Goal: Transaction & Acquisition: Download file/media

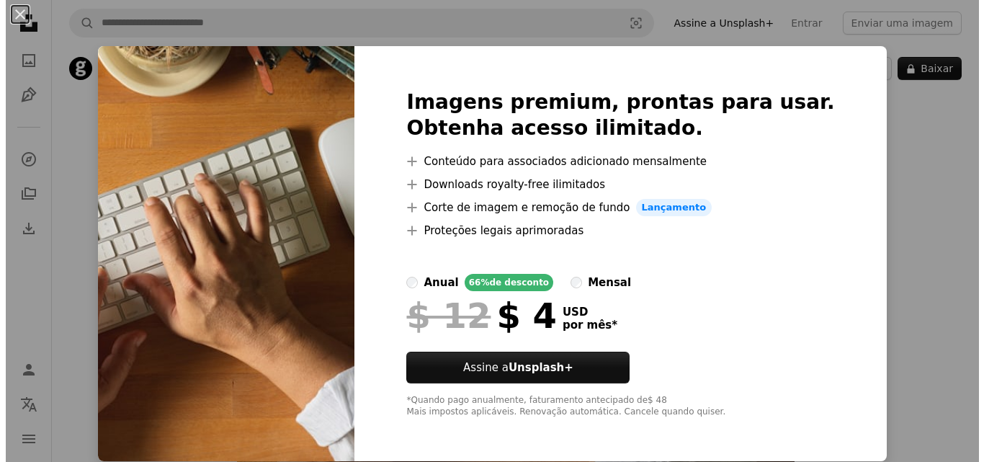
scroll to position [8, 0]
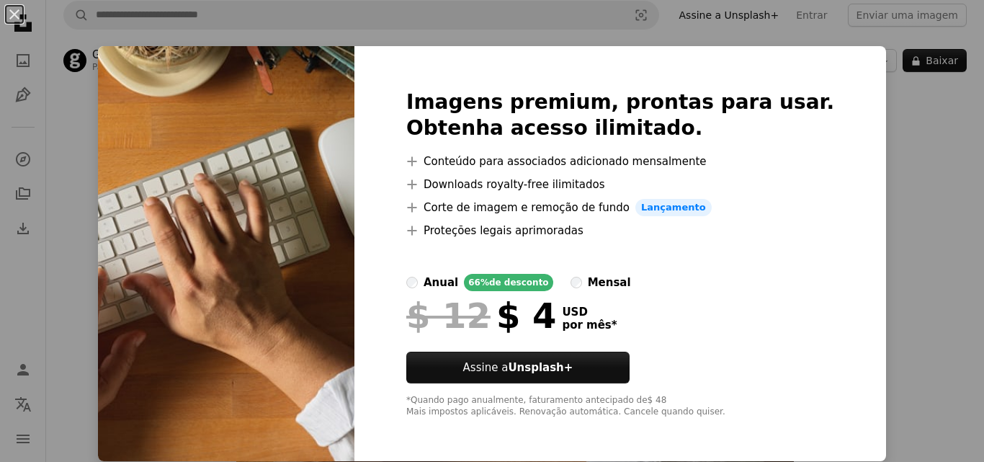
click at [849, 223] on div "An X shape Imagens premium, prontas para usar. Obtenha acesso ilimitado. A plus…" at bounding box center [492, 231] width 984 height 462
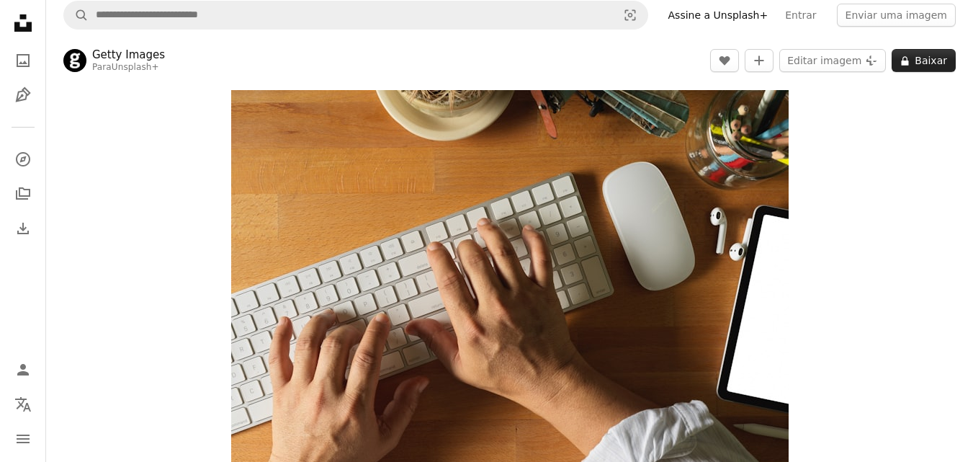
click at [926, 66] on button "A lock Baixar" at bounding box center [924, 60] width 64 height 23
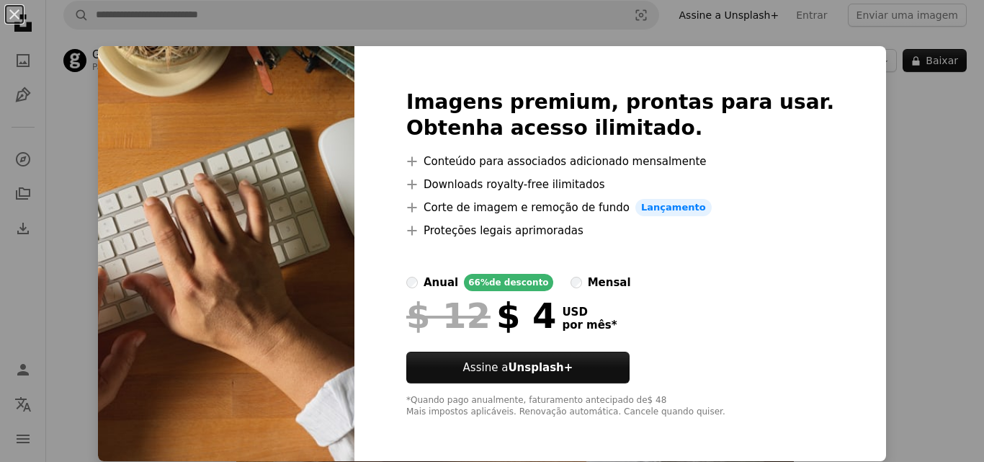
click at [909, 168] on div "An X shape Imagens premium, prontas para usar. Obtenha acesso ilimitado. A plus…" at bounding box center [492, 231] width 984 height 462
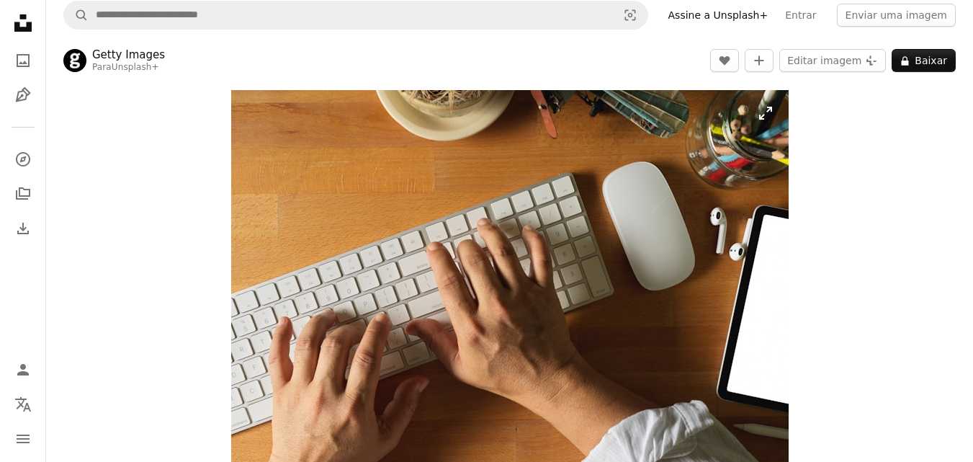
click at [460, 174] on img "Ampliar esta imagem" at bounding box center [509, 299] width 557 height 418
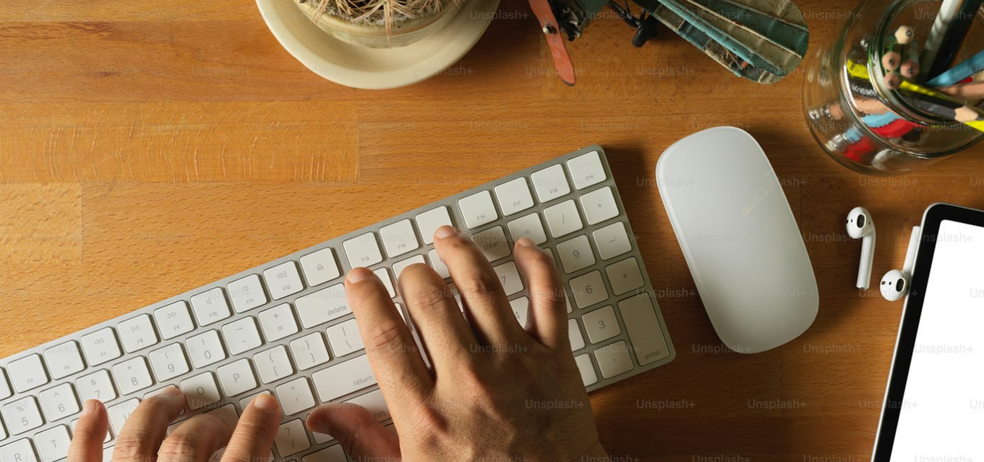
scroll to position [130, 0]
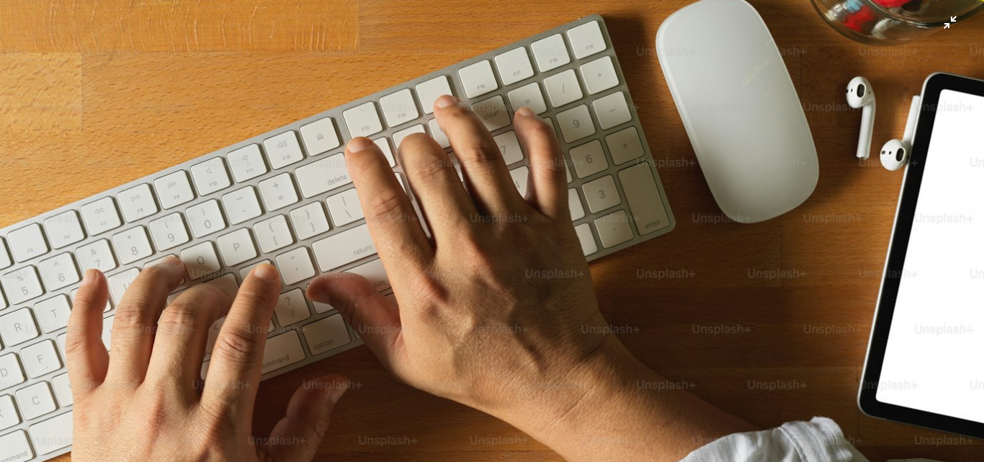
click at [493, 198] on img "Diminuir esta imagem" at bounding box center [491, 238] width 985 height 738
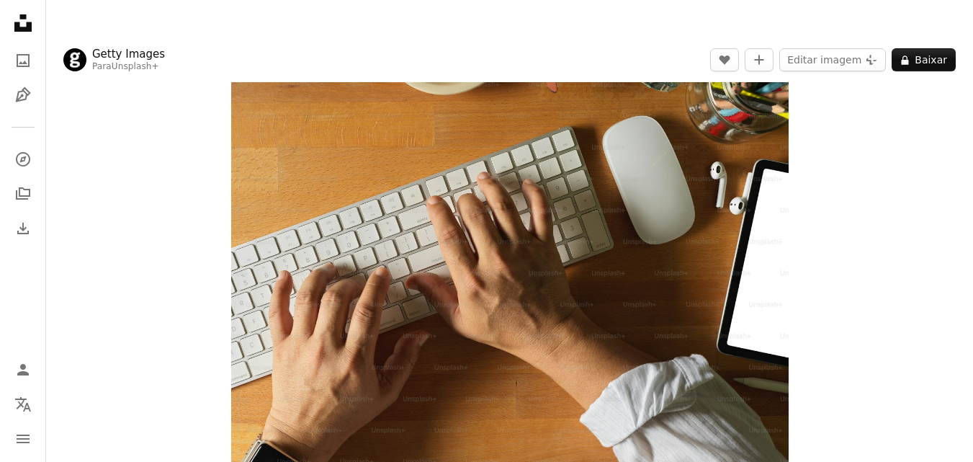
click at [493, 198] on img "Ampliar esta imagem" at bounding box center [509, 253] width 557 height 418
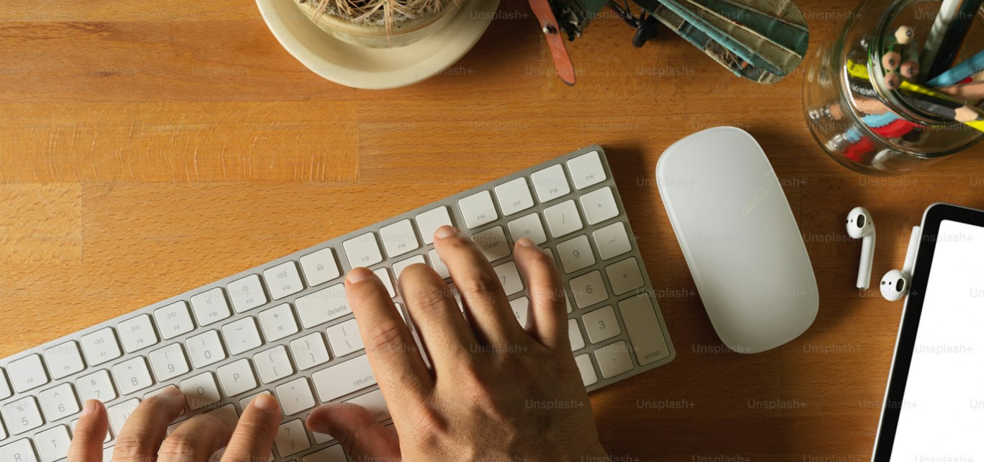
scroll to position [130, 0]
